Goal: Download file/media

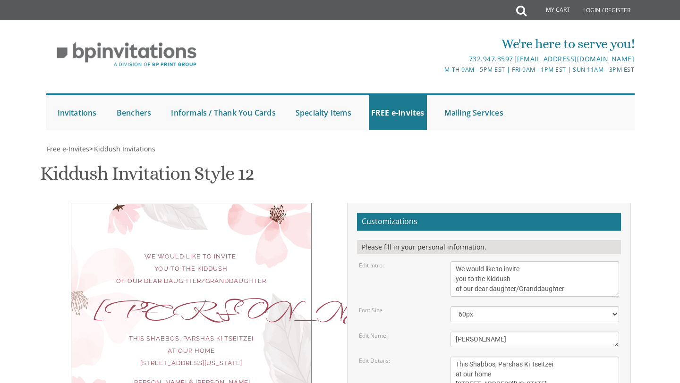
type textarea "[PERSON_NAME] & [PERSON_NAME] [PERSON_NAME] & [PERSON_NAME] [PERSON_NAME]"
click at [400, 357] on div "Edit Details: This Shabbos, [GEOGRAPHIC_DATA] at our home [STREET_ADDRESS][US_S…" at bounding box center [489, 379] width 275 height 45
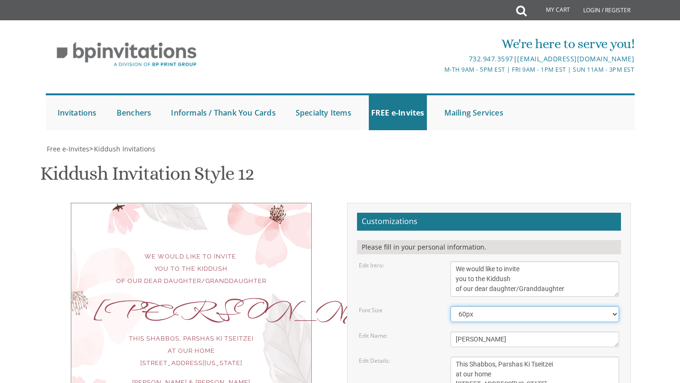
click at [501, 306] on select "40px 50px 60px 70px 80px" at bounding box center [534, 314] width 169 height 16
click at [450, 306] on select "40px 50px 60px 70px 80px" at bounding box center [534, 314] width 169 height 16
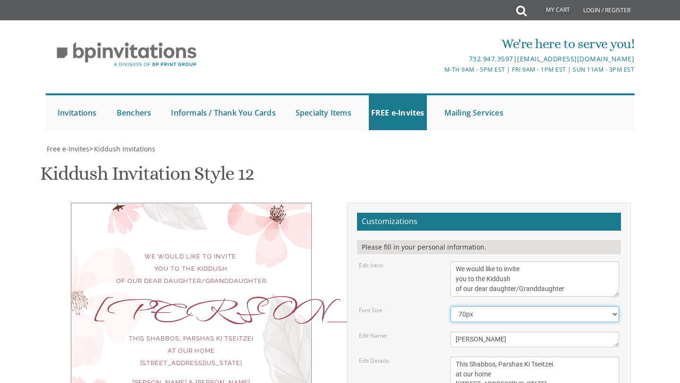
click at [488, 306] on select "40px 50px 60px 70px 80px" at bounding box center [534, 314] width 169 height 16
select select "60px"
click at [450, 306] on select "40px 50px 60px 70px 80px" at bounding box center [534, 314] width 169 height 16
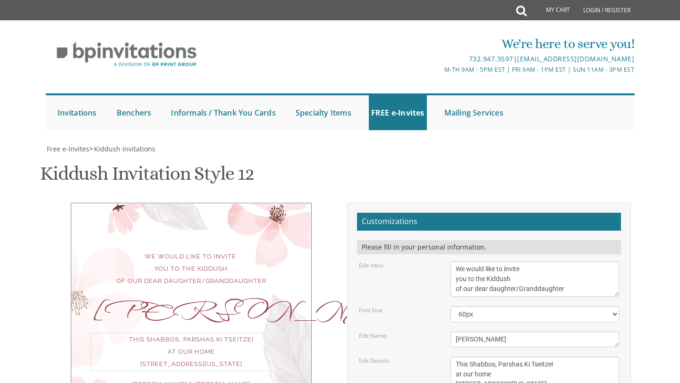
drag, startPoint x: 496, startPoint y: 247, endPoint x: 451, endPoint y: 247, distance: 45.3
click at [451, 357] on textarea "This Shabbos, Parshas Vayigash at our home [STREET_ADDRESS][US_STATE]" at bounding box center [534, 379] width 169 height 45
drag, startPoint x: 526, startPoint y: 239, endPoint x: 576, endPoint y: 239, distance: 50.0
click at [576, 357] on textarea "This Shabbos, Parshas Vayigash at our home [STREET_ADDRESS][US_STATE]" at bounding box center [534, 379] width 169 height 45
click at [532, 357] on textarea "This Shabbos, Parshas Vayigash at our home [STREET_ADDRESS][US_STATE]" at bounding box center [534, 379] width 169 height 45
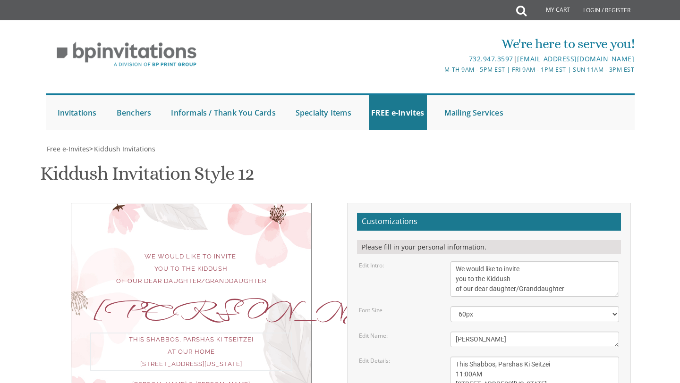
scroll to position [154, 0]
type textarea "This Shabbos, Parshas Ki Seitzei 11:00AM [STREET_ADDRESS][US_STATE]"
